Goal: Find contact information: Find contact information

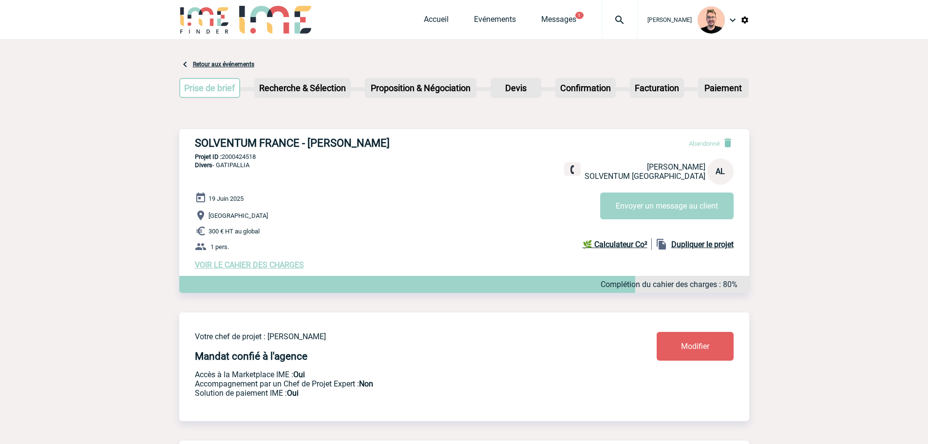
click at [605, 18] on img at bounding box center [619, 20] width 35 height 12
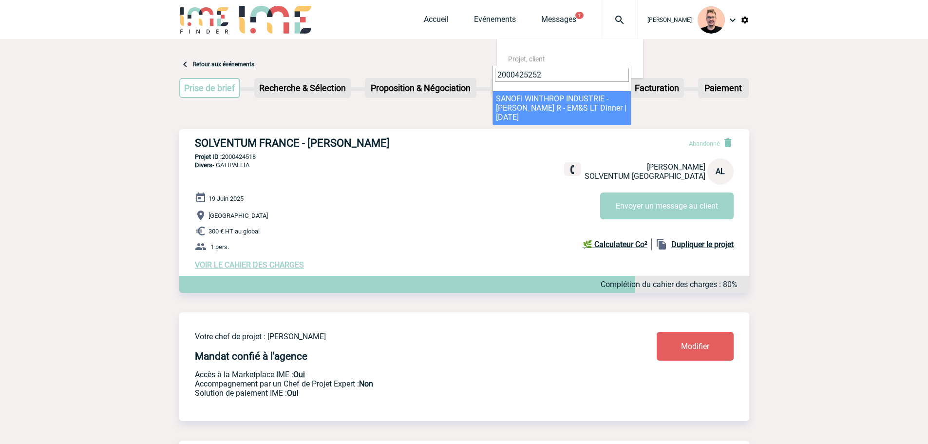
type input "2000425252"
select select "24753"
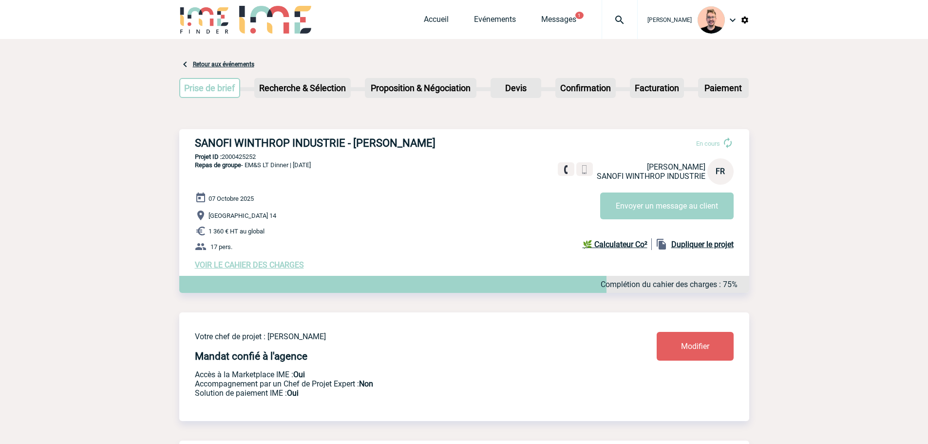
click at [406, 143] on h3 "SANOFI WINTHROP INDUSTRIE - Florence RIMA" at bounding box center [341, 143] width 292 height 12
copy h3 "RIMA"
click at [370, 148] on h3 "SANOFI WINTHROP INDUSTRIE - Florence RIMA" at bounding box center [341, 143] width 292 height 12
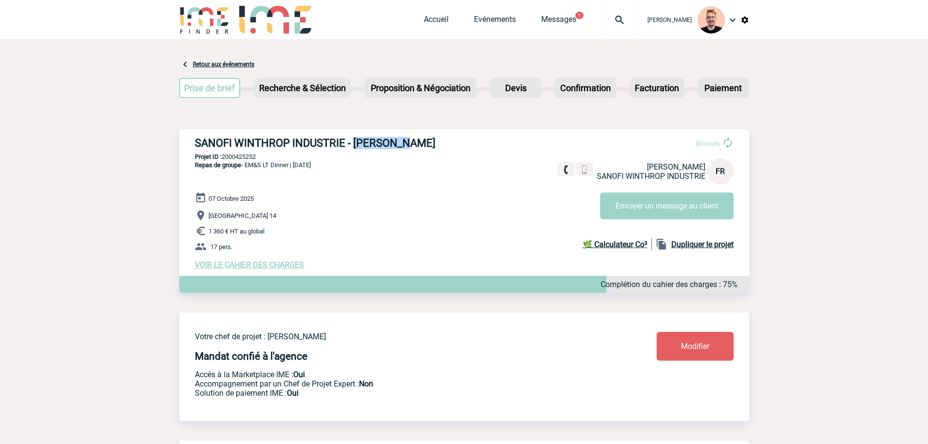
copy h3 "Florence"
click at [384, 136] on div "SANOFI WINTHROP INDUSTRIE - Florence RIMA En cours Florence RIMA SANOFI WINTHRO…" at bounding box center [464, 203] width 570 height 148
drag, startPoint x: 373, startPoint y: 142, endPoint x: 364, endPoint y: 142, distance: 8.8
click at [372, 142] on h3 "SANOFI WINTHROP INDUSTRIE - Florence RIMA" at bounding box center [341, 143] width 292 height 12
click at [357, 140] on h3 "SANOFI WINTHROP INDUSTRIE - Florence RIMA" at bounding box center [341, 143] width 292 height 12
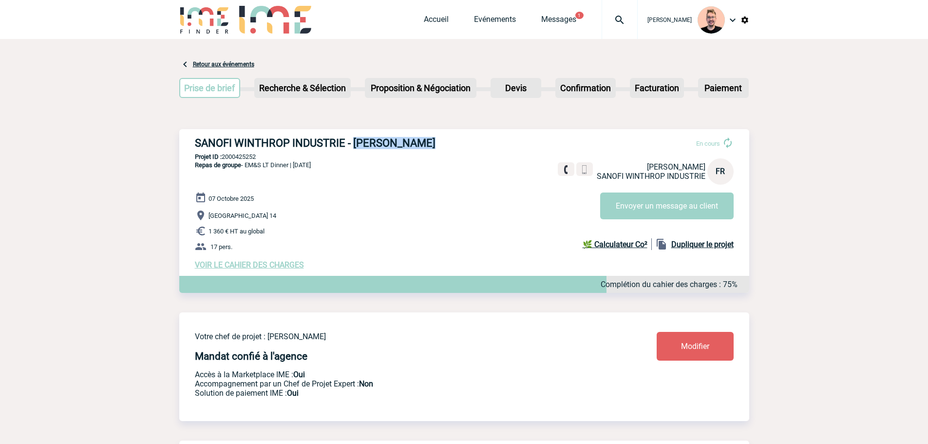
drag, startPoint x: 354, startPoint y: 143, endPoint x: 424, endPoint y: 149, distance: 69.9
click at [424, 149] on h3 "SANOFI WINTHROP INDUSTRIE - Florence RIMA" at bounding box center [341, 143] width 292 height 12
copy h3 "Florence RIMA"
